Goal: Information Seeking & Learning: Check status

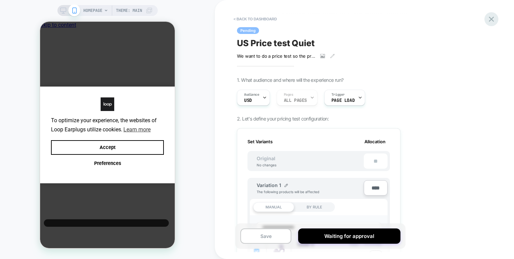
click at [490, 18] on icon at bounding box center [491, 19] width 9 height 9
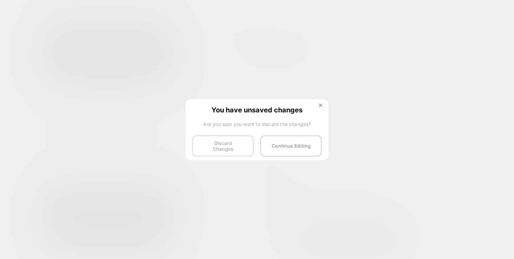
click at [237, 145] on button "Discard Changes" at bounding box center [222, 146] width 61 height 21
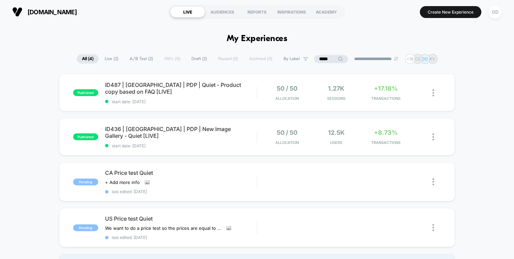
click at [54, 10] on span "[DOMAIN_NAME]" at bounding box center [52, 12] width 49 height 7
click at [194, 130] on span "ID436 | USA | PDP | New Image Gallery - Quiet [LIVE] Click to edit experience d…" at bounding box center [181, 133] width 152 height 14
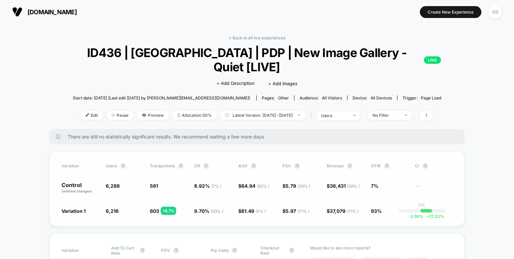
click at [76, 208] on span "Variation 1" at bounding box center [74, 211] width 24 height 6
click at [138, 111] on span "Preview" at bounding box center [153, 115] width 32 height 9
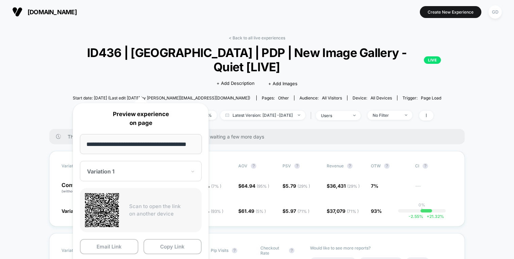
scroll to position [10, 0]
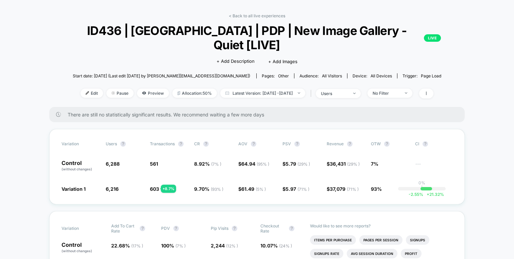
scroll to position [22, 0]
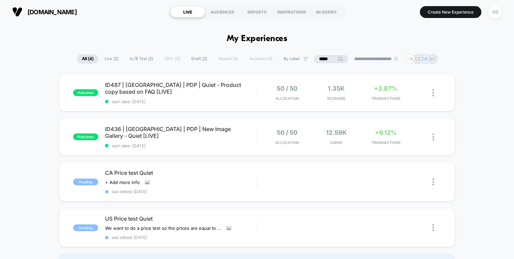
click at [94, 59] on span "All ( 4 )" at bounding box center [88, 58] width 22 height 9
click at [320, 58] on input "*****" at bounding box center [331, 59] width 34 height 8
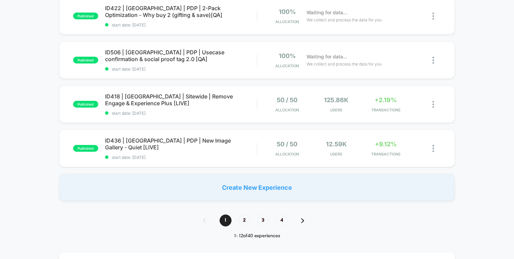
scroll to position [435, 0]
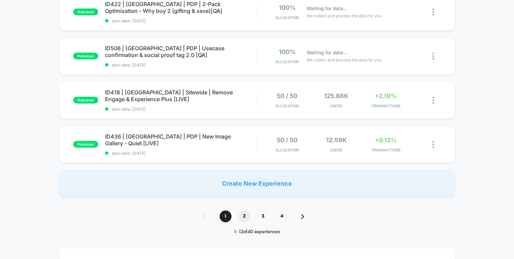
click at [247, 215] on span "2" at bounding box center [244, 217] width 12 height 12
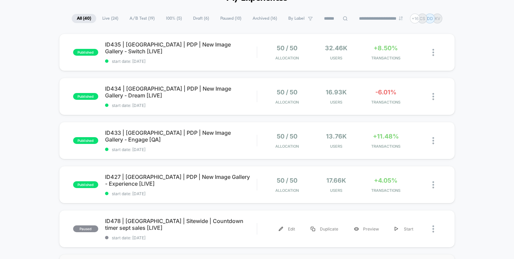
scroll to position [0, 0]
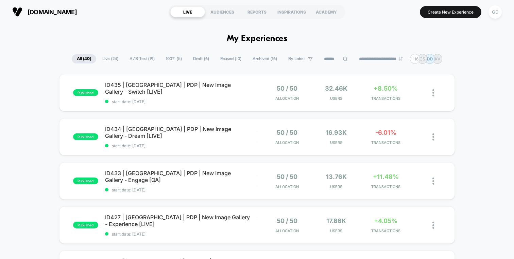
click at [343, 60] on icon at bounding box center [345, 58] width 5 height 5
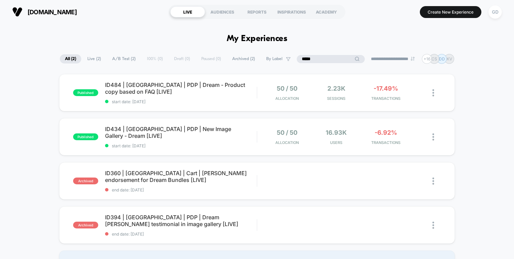
type input "*****"
